Goal: Information Seeking & Learning: Learn about a topic

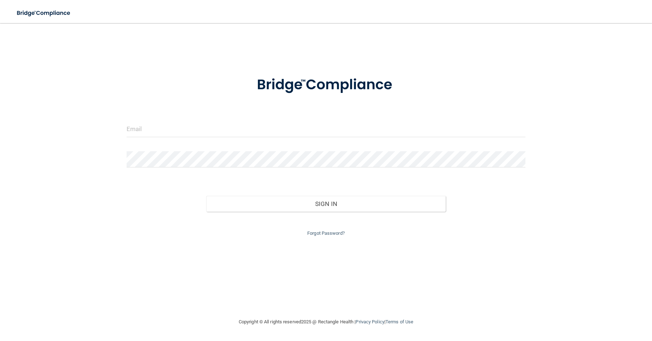
click at [217, 120] on form "Invalid email/password. You don't have permission to access that page. Sign In …" at bounding box center [325, 152] width 399 height 172
click at [217, 119] on form "Invalid email/password. You don't have permission to access that page. Sign In …" at bounding box center [325, 152] width 399 height 172
click at [199, 123] on input "email" at bounding box center [325, 129] width 399 height 16
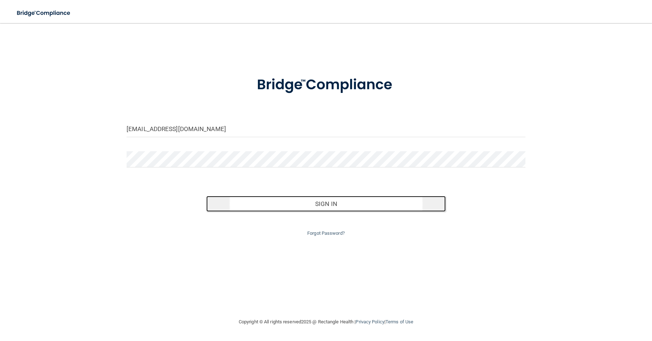
click at [280, 206] on button "Sign In" at bounding box center [325, 204] width 239 height 16
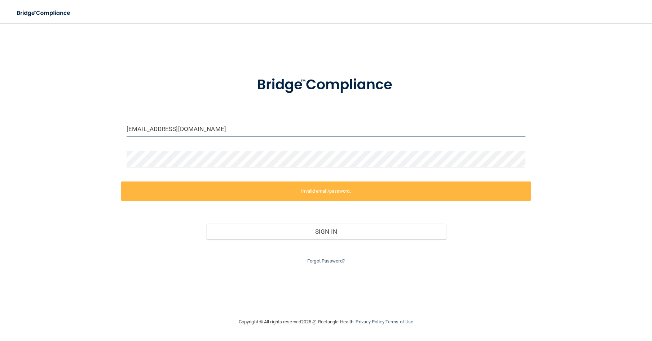
click at [155, 130] on input "[EMAIL_ADDRESS][DOMAIN_NAME]" at bounding box center [325, 129] width 399 height 16
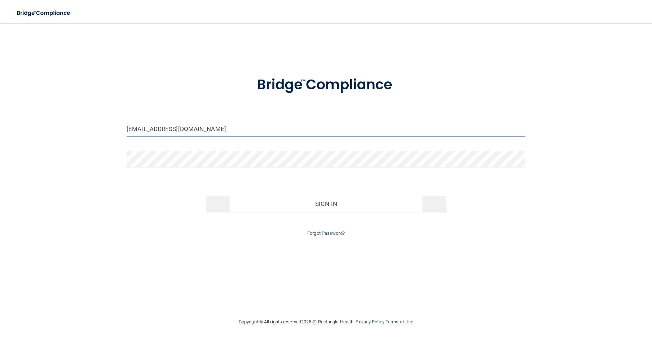
type input "[EMAIL_ADDRESS][DOMAIN_NAME]"
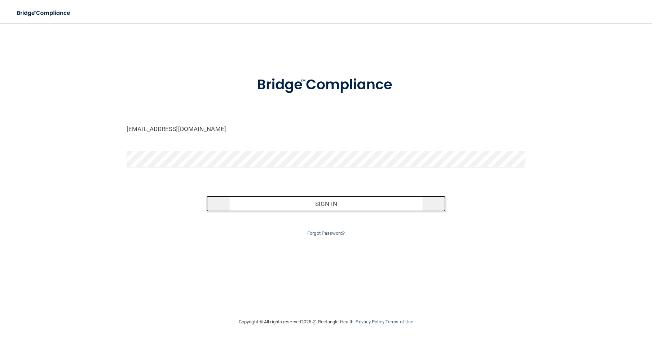
click at [243, 207] on button "Sign In" at bounding box center [325, 204] width 239 height 16
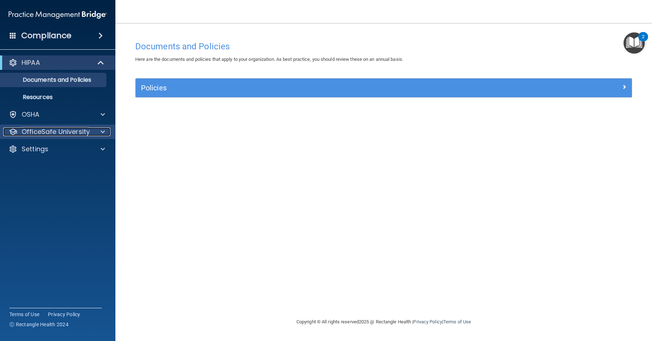
click at [57, 130] on p "OfficeSafe University" at bounding box center [56, 132] width 68 height 9
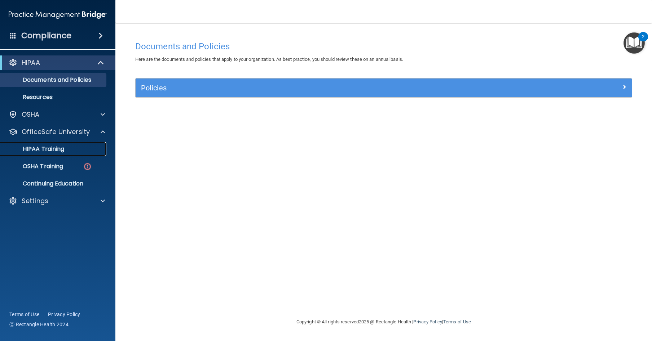
click at [70, 150] on div "HIPAA Training" at bounding box center [54, 149] width 98 height 7
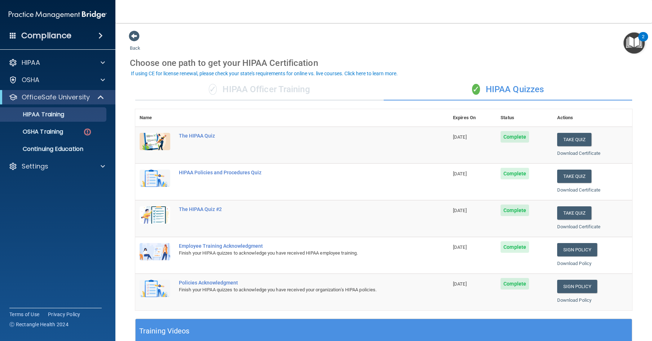
click at [288, 93] on div "✓ HIPAA Officer Training" at bounding box center [259, 90] width 248 height 22
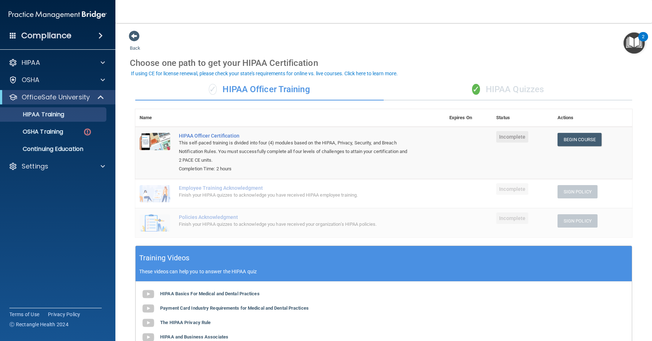
scroll to position [36, 0]
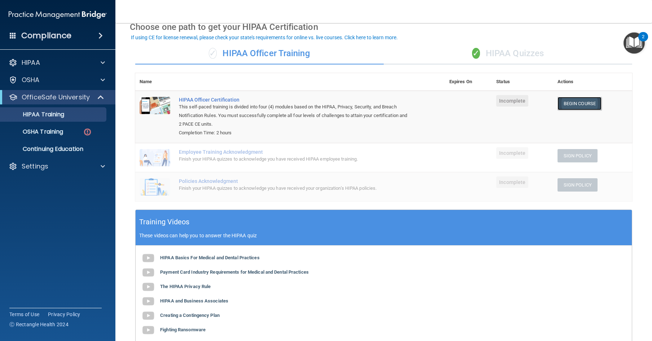
click at [573, 106] on link "Begin Course" at bounding box center [579, 103] width 44 height 13
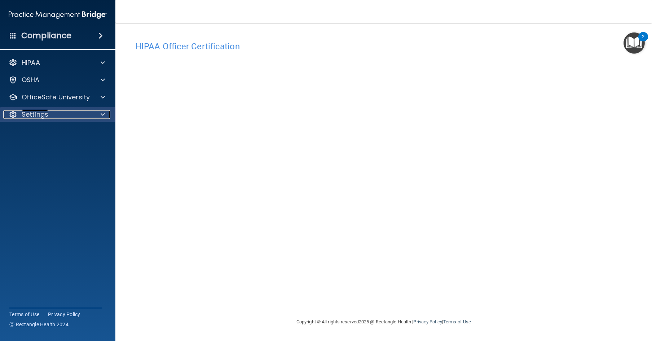
click at [57, 115] on div "Settings" at bounding box center [47, 114] width 89 height 9
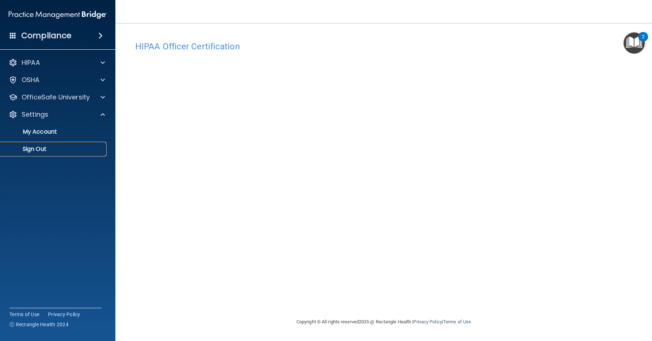
click at [55, 151] on p "Sign Out" at bounding box center [54, 149] width 98 height 7
